Goal: Check status: Check status

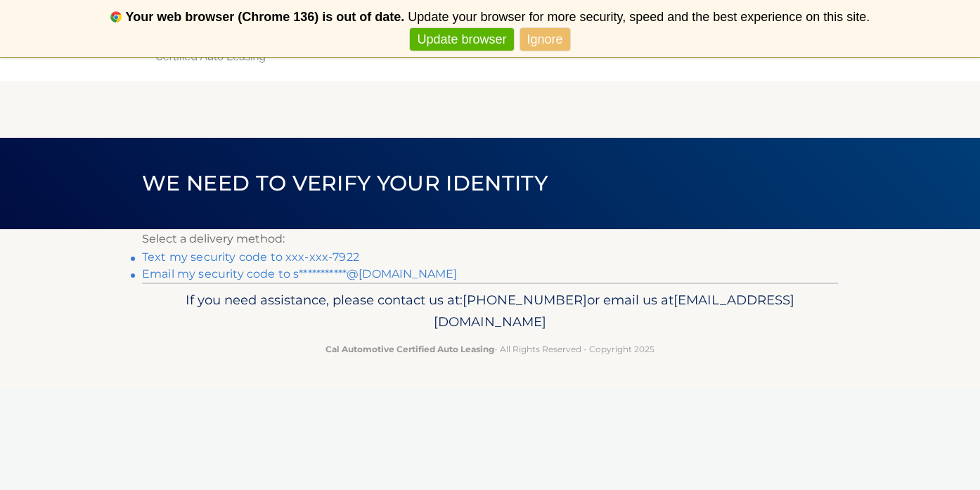
click at [309, 257] on link "Text my security code to xxx-xxx-7922" at bounding box center [250, 256] width 217 height 13
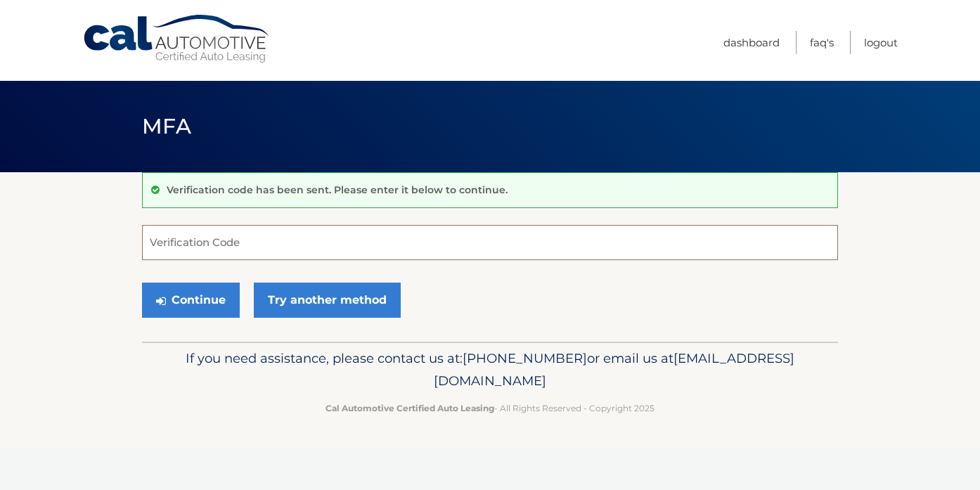
click at [319, 249] on input "Verification Code" at bounding box center [490, 242] width 696 height 35
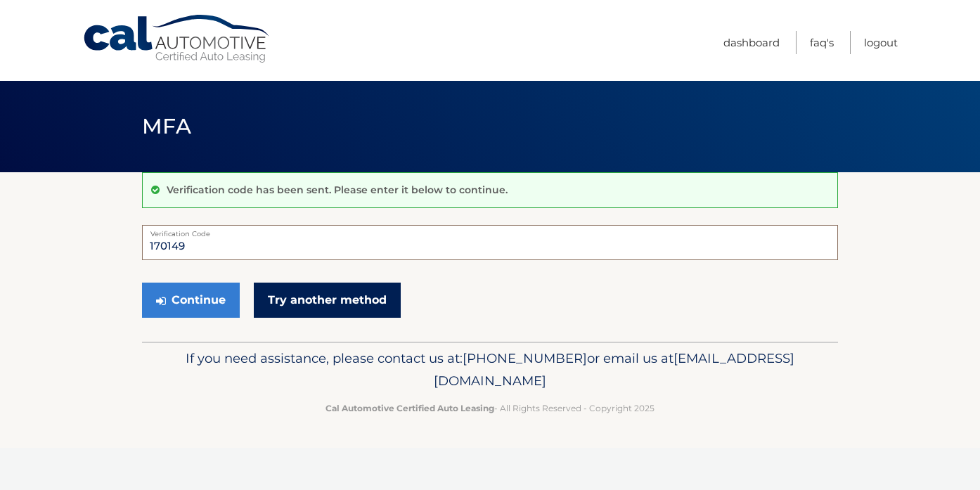
type input "170149"
click at [325, 293] on link "Try another method" at bounding box center [327, 300] width 147 height 35
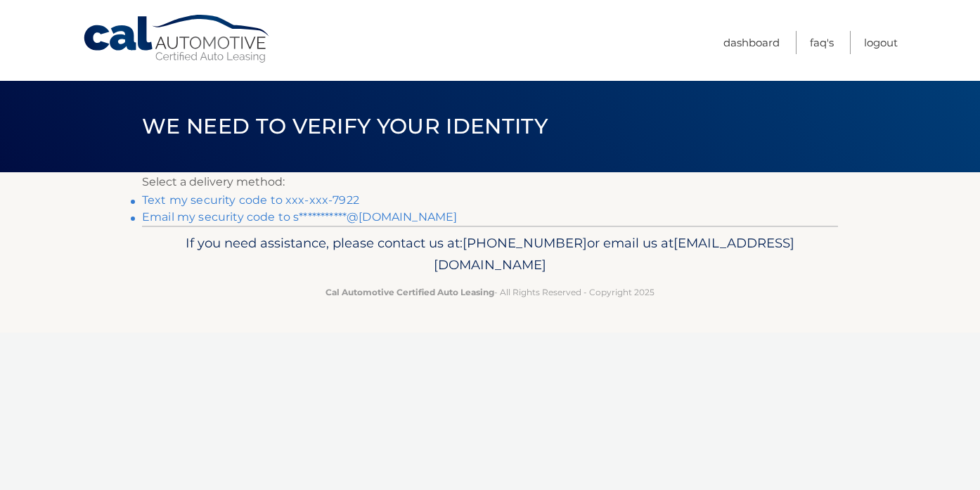
click at [329, 204] on link "Text my security code to xxx-xxx-7922" at bounding box center [250, 199] width 217 height 13
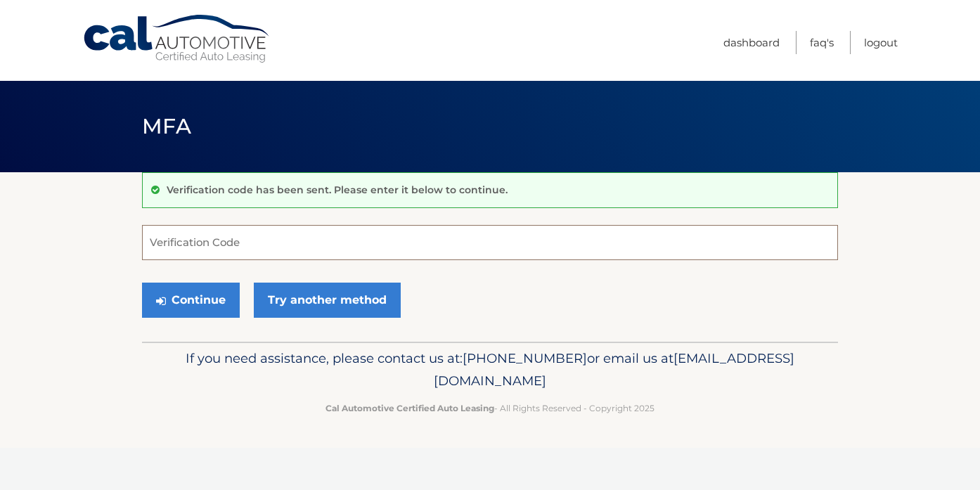
click at [320, 242] on input "Verification Code" at bounding box center [490, 242] width 696 height 35
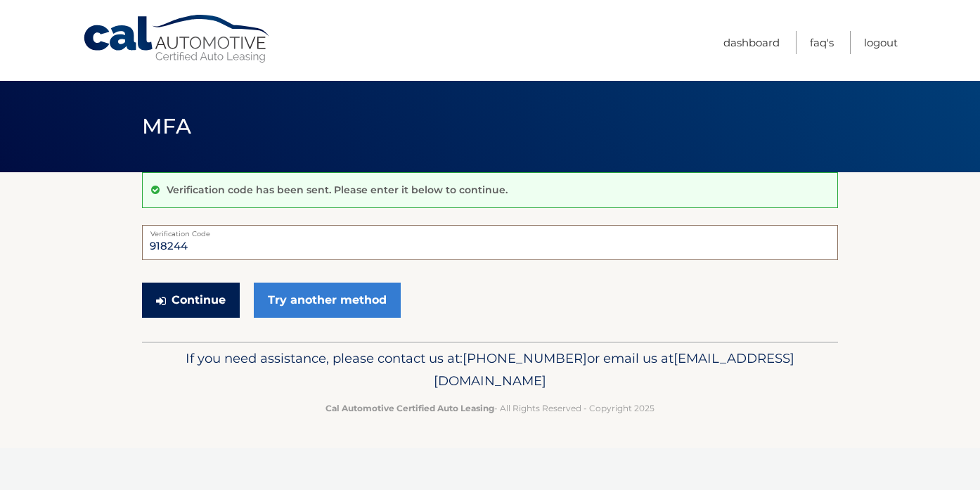
type input "918244"
click at [211, 313] on button "Continue" at bounding box center [191, 300] width 98 height 35
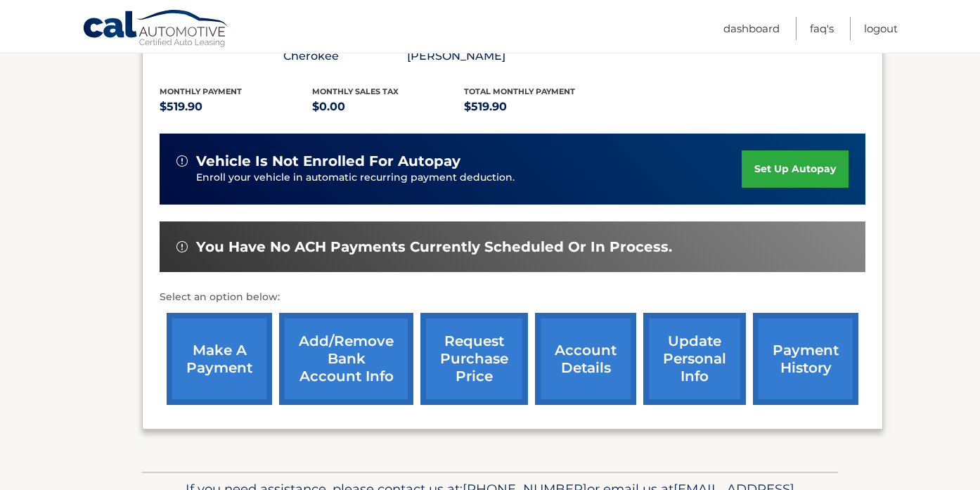
scroll to position [318, 0]
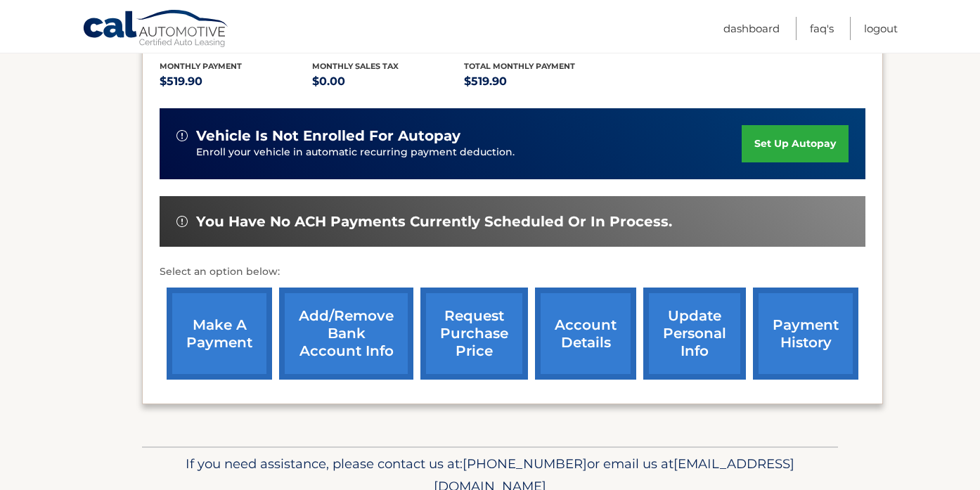
click at [493, 347] on link "request purchase price" at bounding box center [474, 333] width 108 height 92
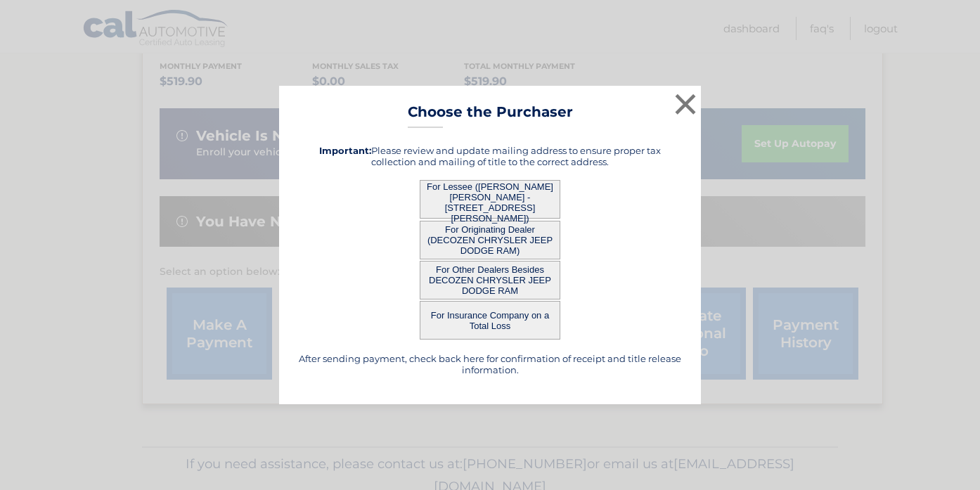
click at [500, 292] on button "For Other Dealers Besides DECOZEN CHRYSLER JEEP DODGE RAM" at bounding box center [490, 280] width 141 height 39
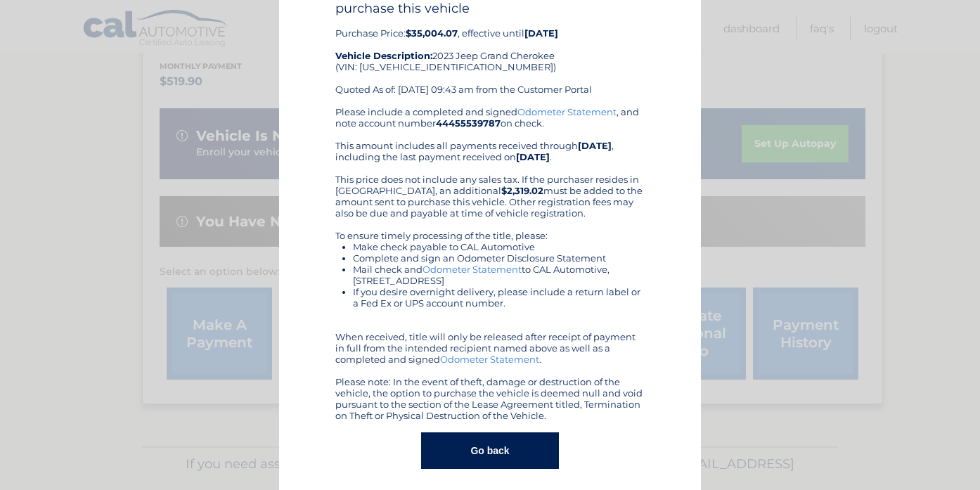
scroll to position [93, 0]
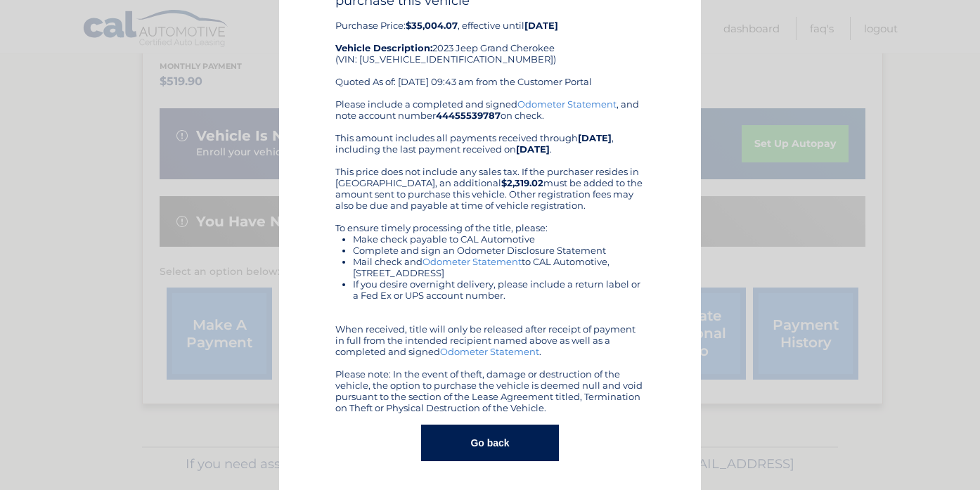
click at [498, 439] on button "Go back" at bounding box center [489, 442] width 137 height 37
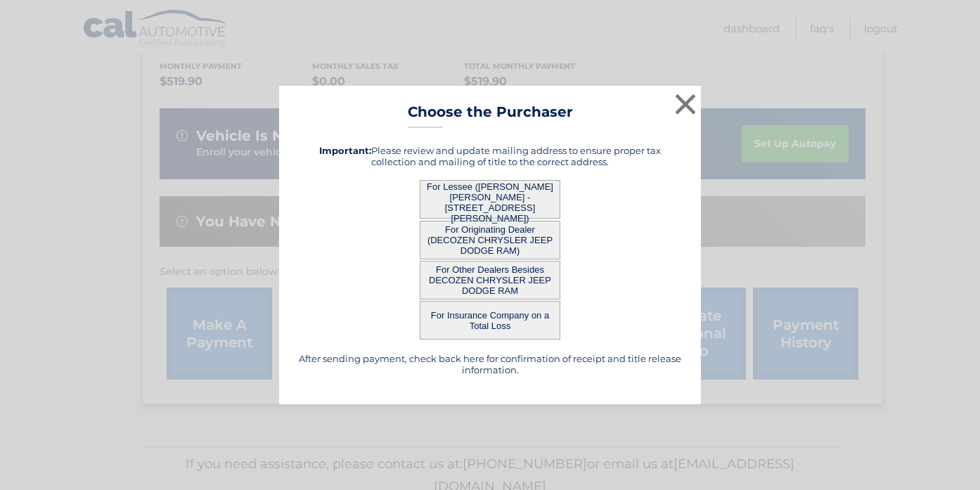
click at [488, 281] on button "For Other Dealers Besides DECOZEN CHRYSLER JEEP DODGE RAM" at bounding box center [490, 280] width 141 height 39
click at [491, 283] on button "For Other Dealers Besides DECOZEN CHRYSLER JEEP DODGE RAM" at bounding box center [490, 280] width 141 height 39
click at [495, 275] on button "For Other Dealers Besides DECOZEN CHRYSLER JEEP DODGE RAM" at bounding box center [490, 280] width 141 height 39
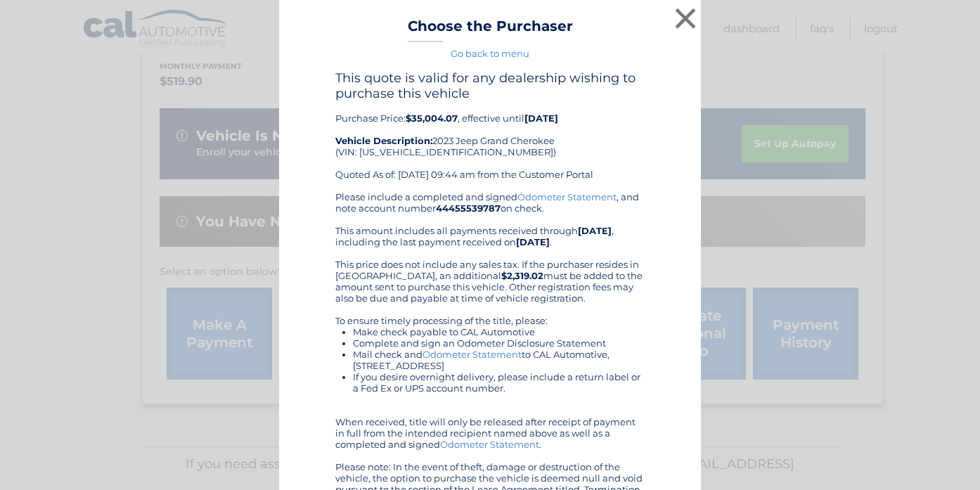
click at [471, 27] on h3 "Choose the Purchaser" at bounding box center [490, 30] width 165 height 25
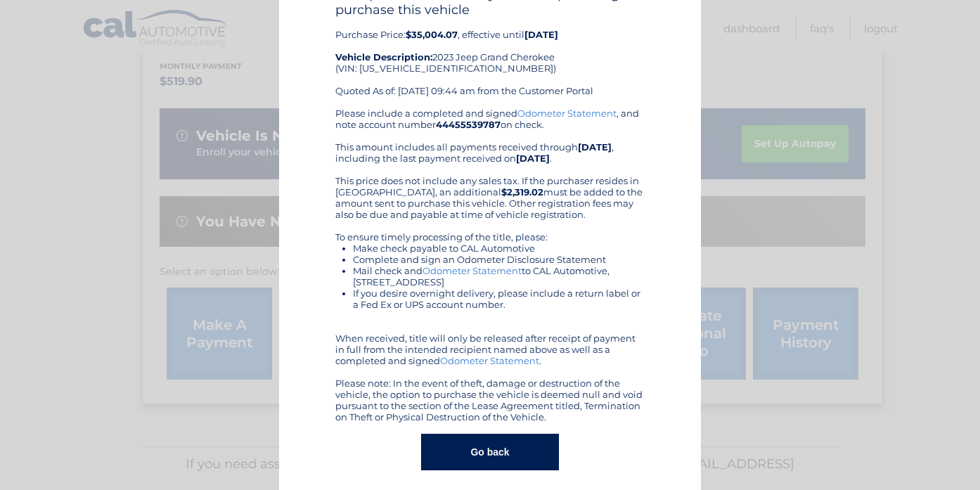
scroll to position [93, 0]
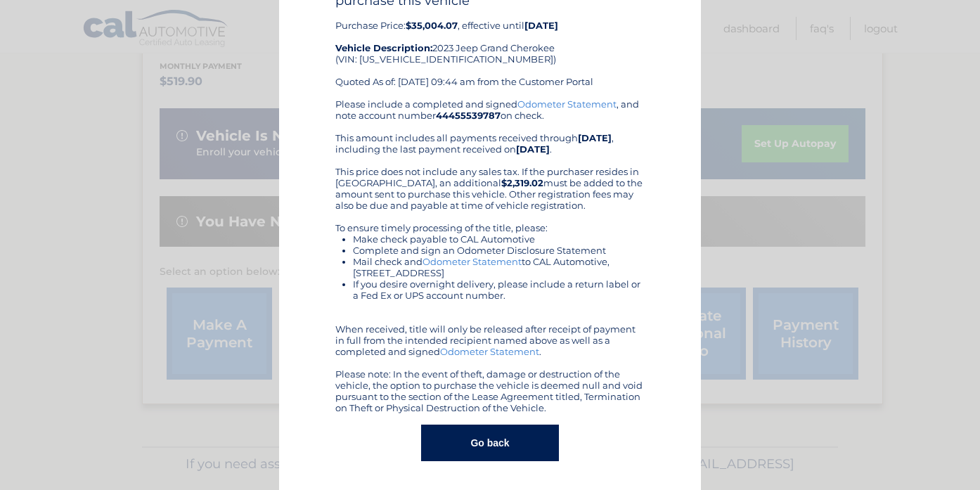
click at [474, 438] on button "Go back" at bounding box center [489, 442] width 137 height 37
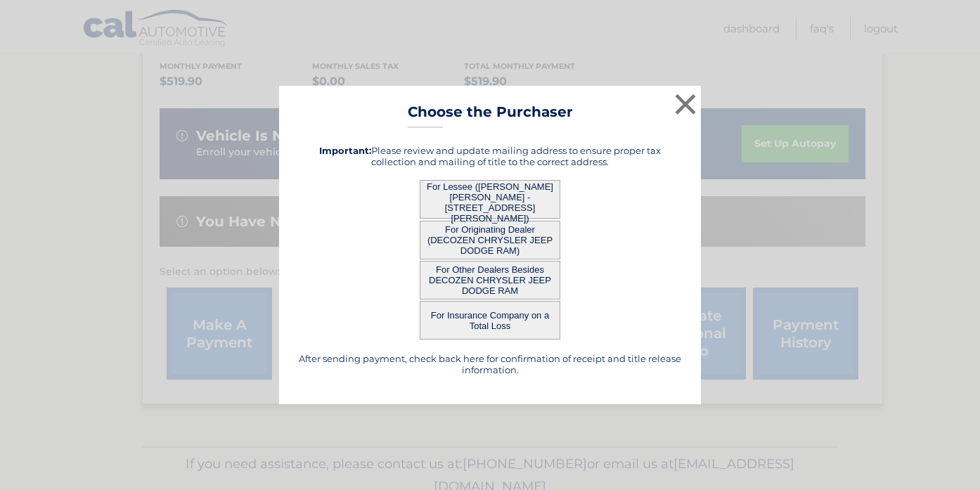
click at [515, 370] on h5 "After sending payment, check back here for confirmation of receipt and title re…" at bounding box center [490, 364] width 387 height 22
click at [520, 355] on h5 "After sending payment, check back here for confirmation of receipt and title re…" at bounding box center [490, 364] width 387 height 22
click at [490, 100] on div "× Choose the Purchaser Go back to menu After sending payment, check back here f…" at bounding box center [490, 245] width 422 height 318
click at [687, 93] on button "×" at bounding box center [685, 104] width 28 height 28
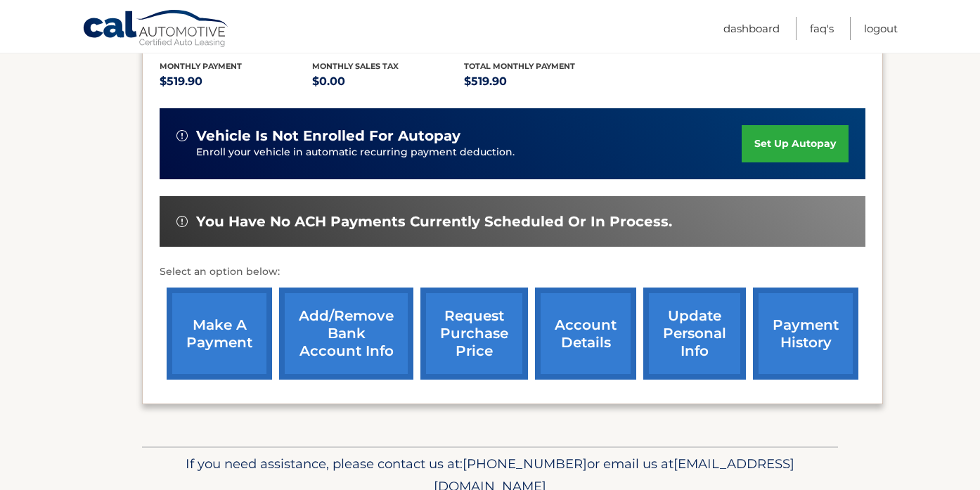
click at [568, 364] on link "account details" at bounding box center [585, 333] width 101 height 92
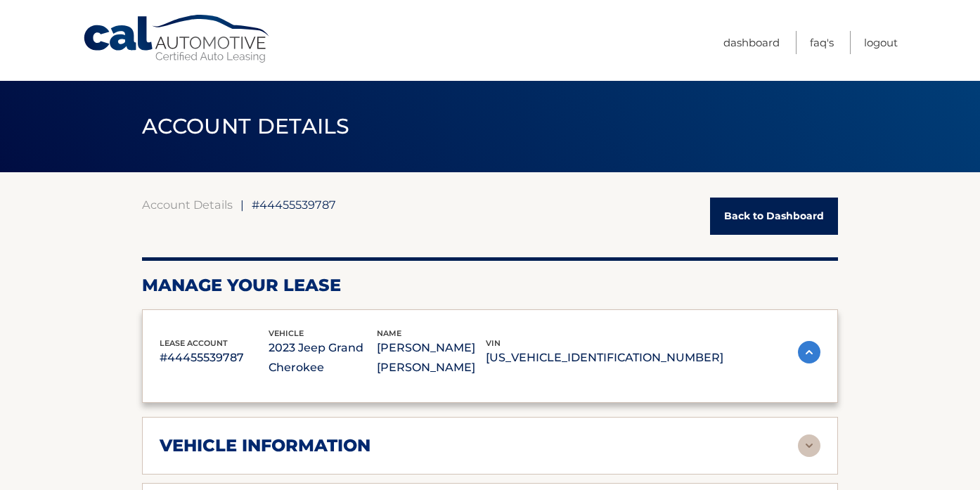
click at [586, 323] on div "lease account #44455539787 vehicle 2023 Jeep Grand Cherokee name [PERSON_NAME] …" at bounding box center [490, 356] width 696 height 94
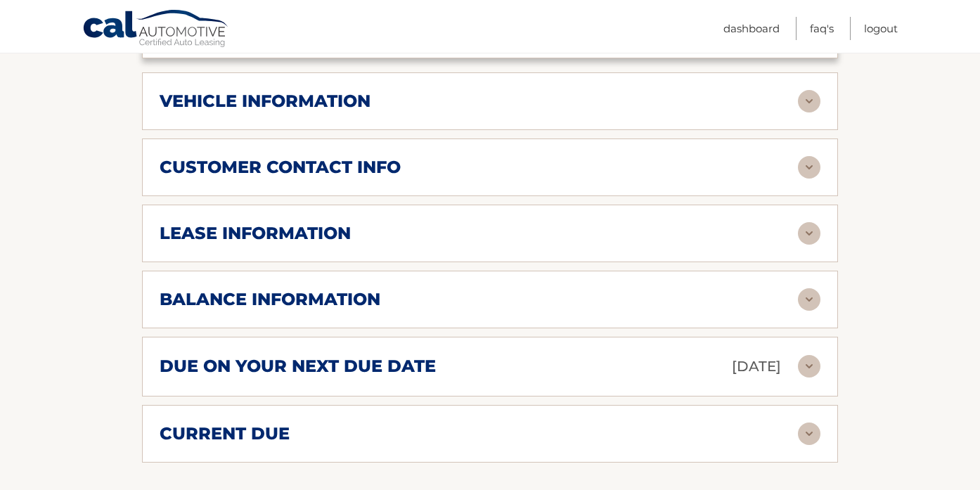
scroll to position [732, 0]
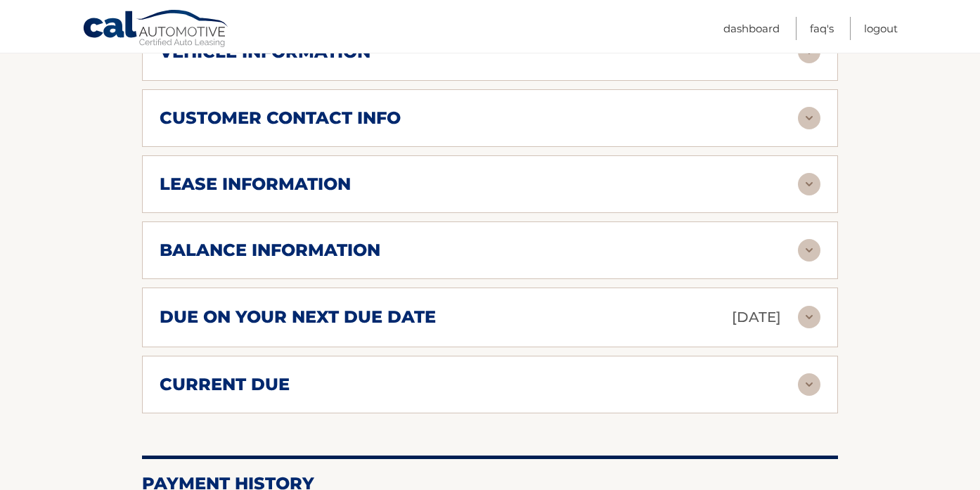
click at [628, 247] on div "balance information" at bounding box center [479, 250] width 638 height 21
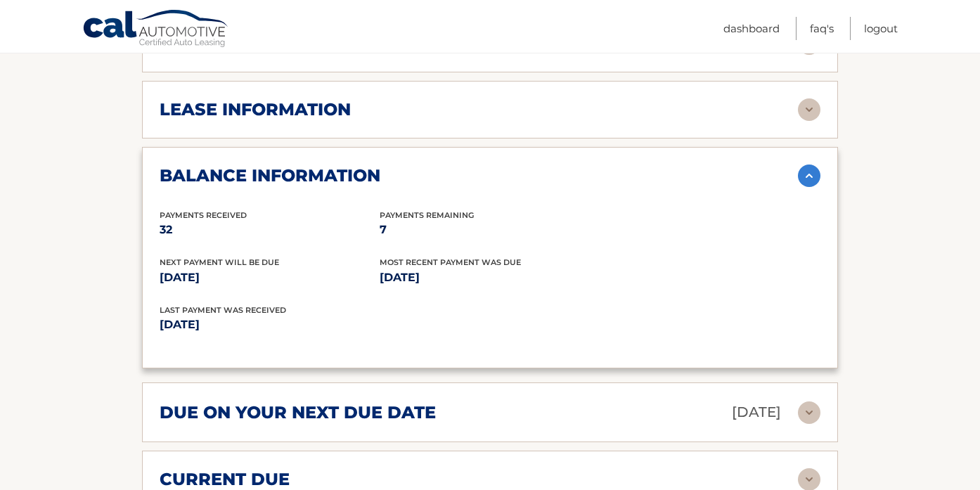
scroll to position [813, 0]
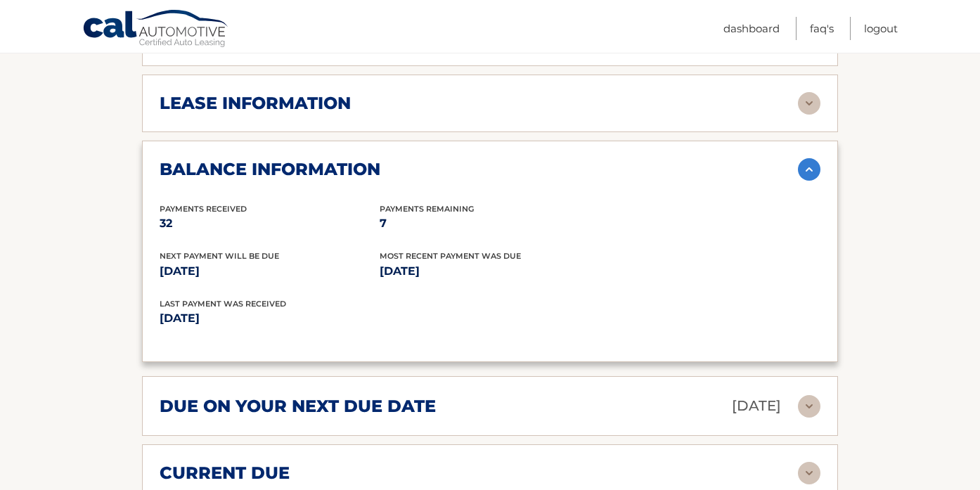
click at [548, 93] on div "lease information" at bounding box center [479, 103] width 638 height 21
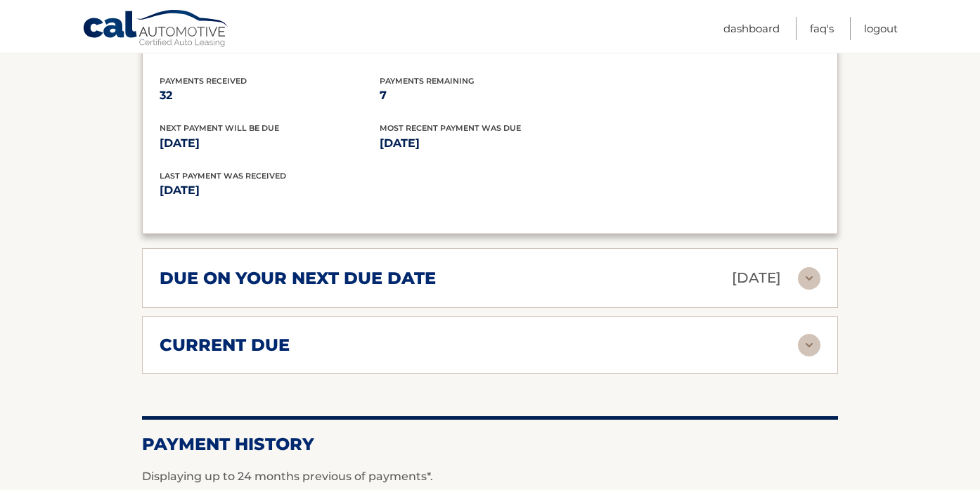
scroll to position [1243, 0]
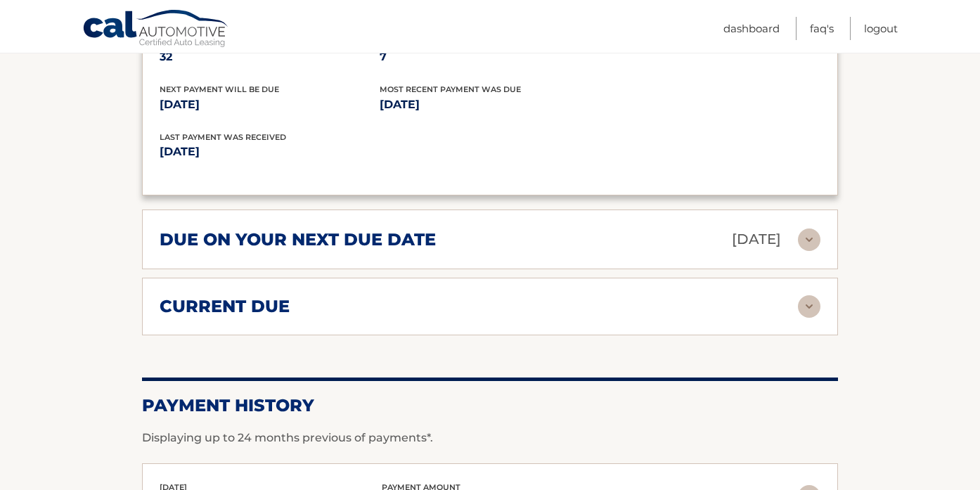
click at [676, 228] on div "due on your next due date [DATE]" at bounding box center [479, 239] width 638 height 25
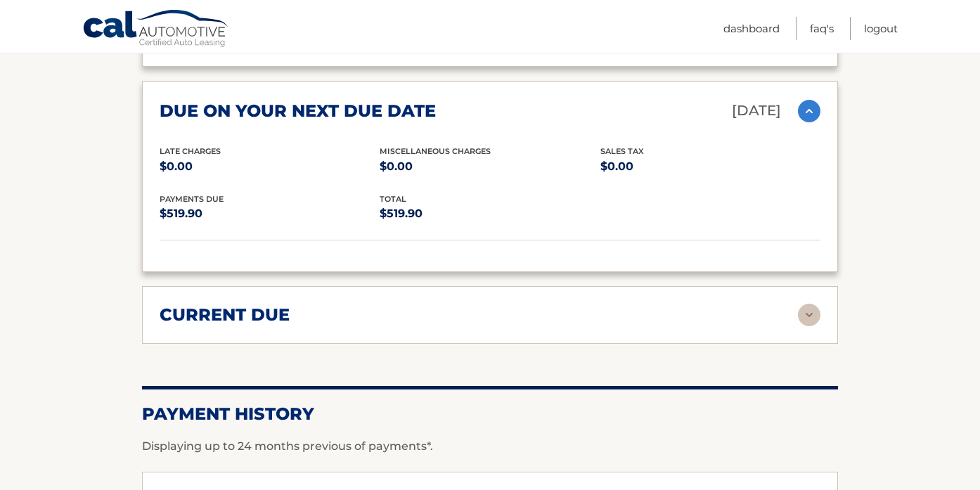
scroll to position [1441, 0]
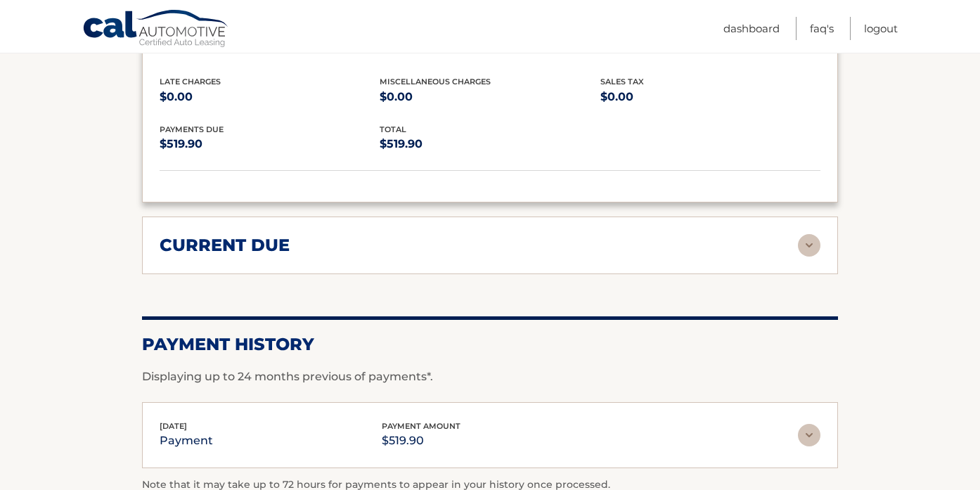
click at [675, 235] on div "current due" at bounding box center [479, 245] width 638 height 21
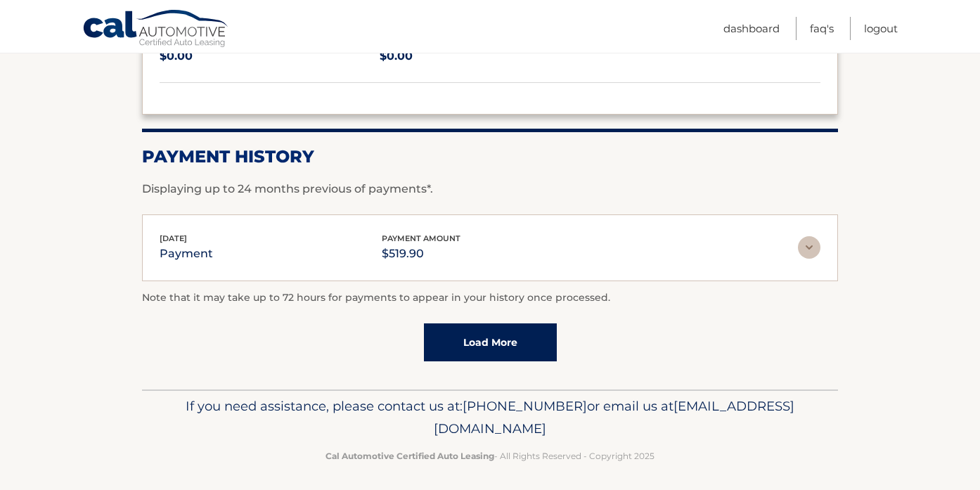
scroll to position [1732, 0]
click at [513, 356] on link "Load More" at bounding box center [490, 343] width 133 height 38
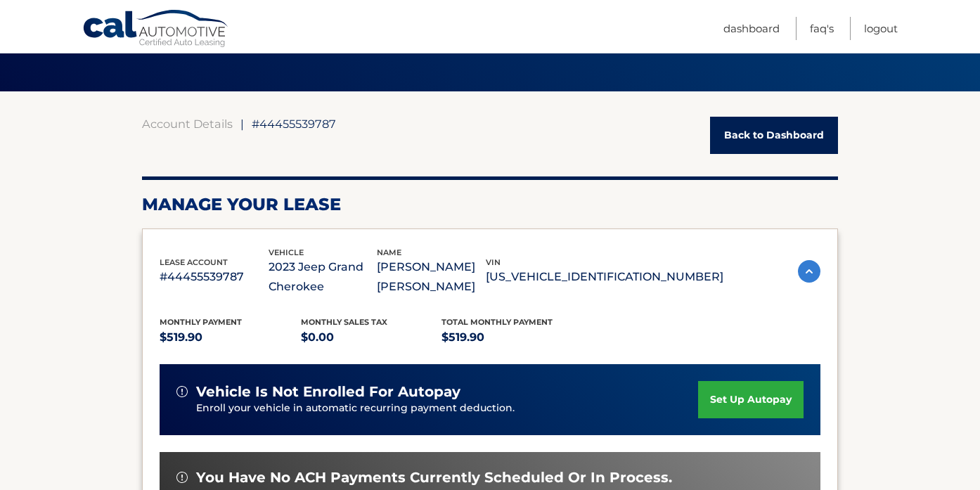
scroll to position [113, 0]
